Goal: Navigation & Orientation: Find specific page/section

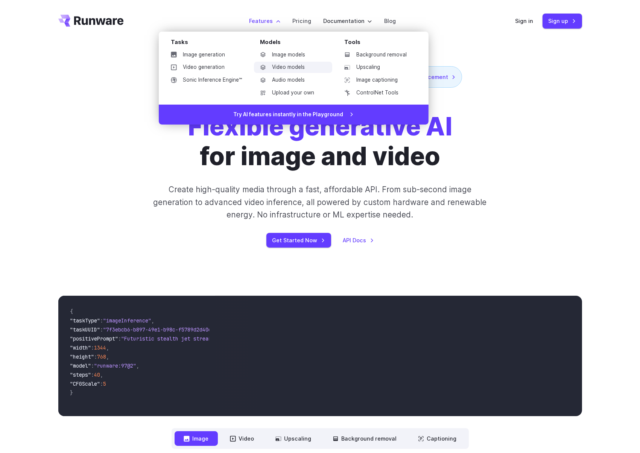
click at [290, 69] on link "Video models" at bounding box center [293, 67] width 78 height 11
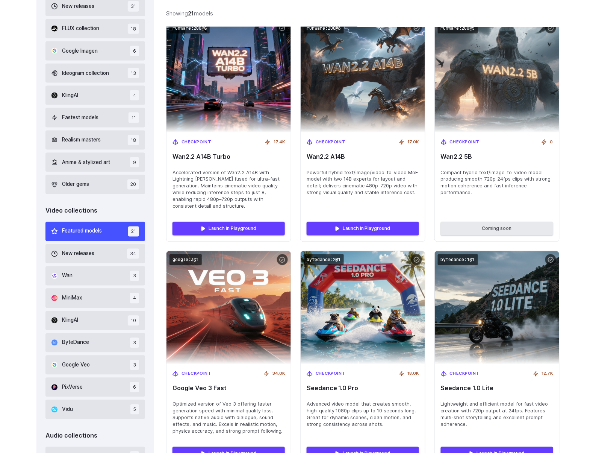
scroll to position [275, 0]
